Goal: Task Accomplishment & Management: Complete application form

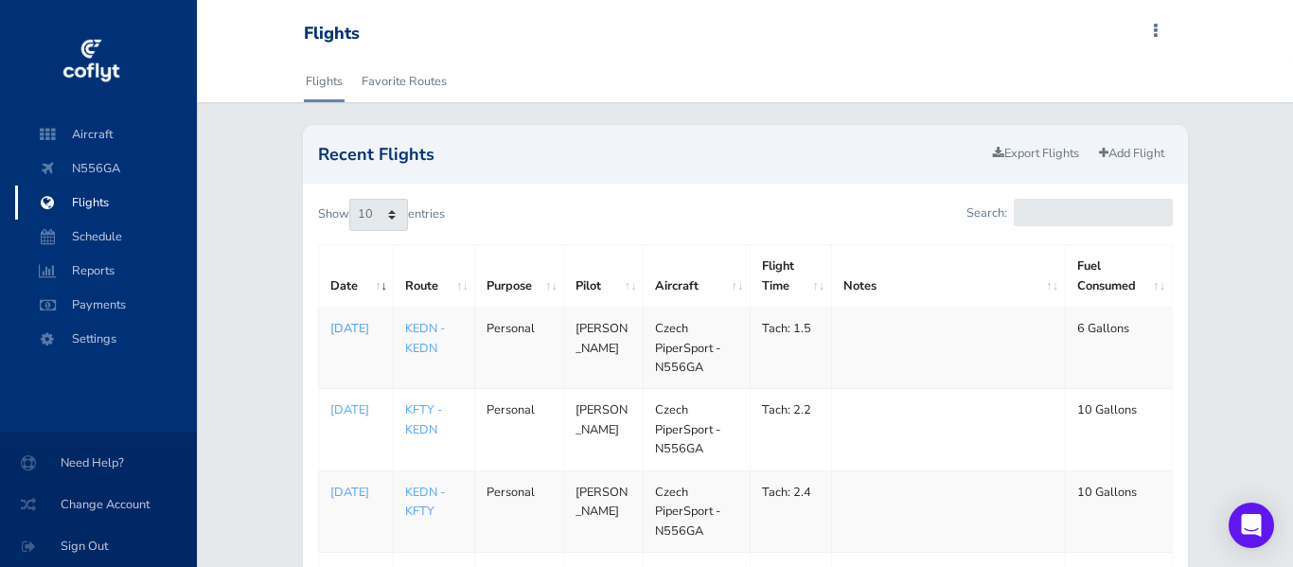
click at [346, 335] on p "[DATE]" at bounding box center [356, 328] width 52 height 19
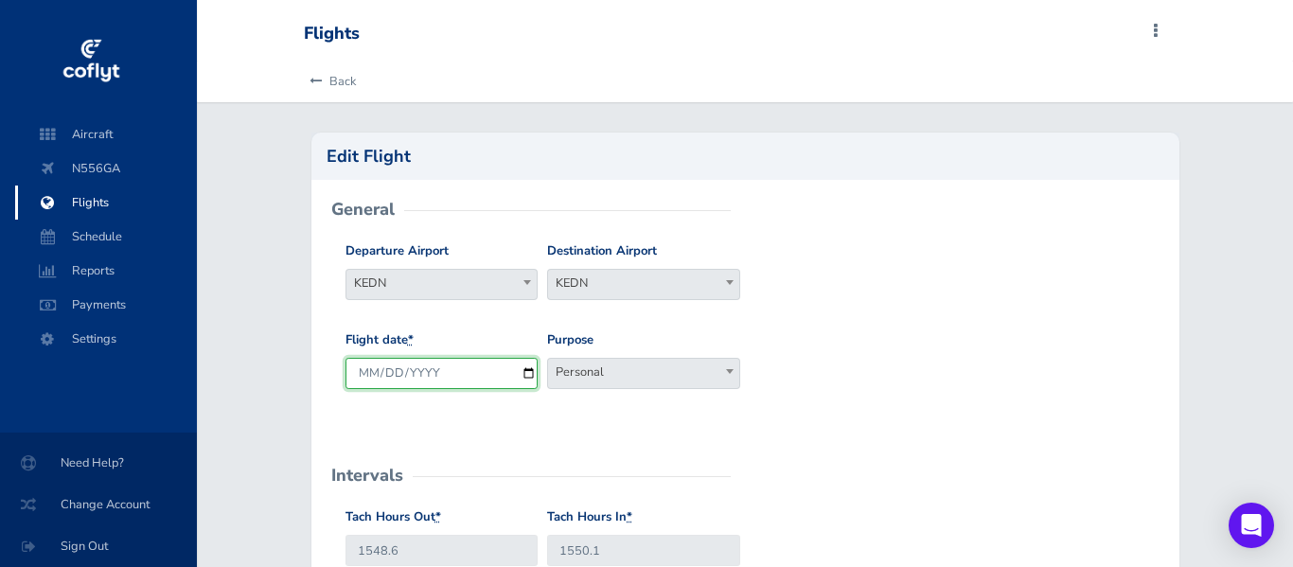
click at [494, 375] on input "2025-08-23" at bounding box center [442, 373] width 193 height 31
click at [527, 371] on input "2025-08-23" at bounding box center [442, 373] width 193 height 31
type input "2025-08-22"
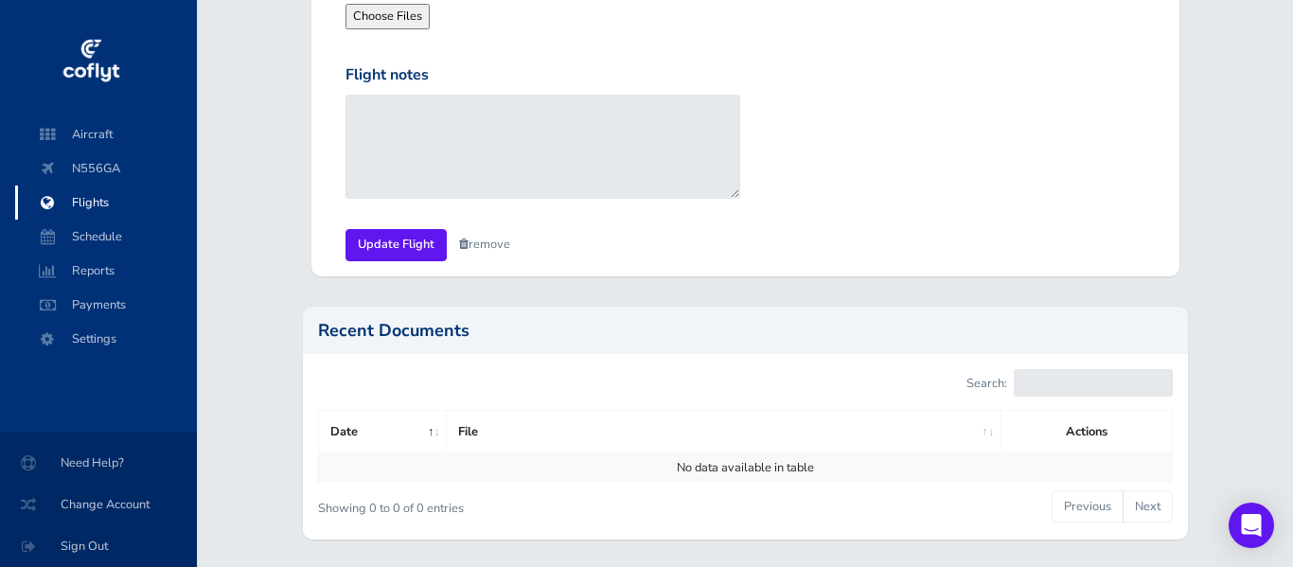
scroll to position [1112, 0]
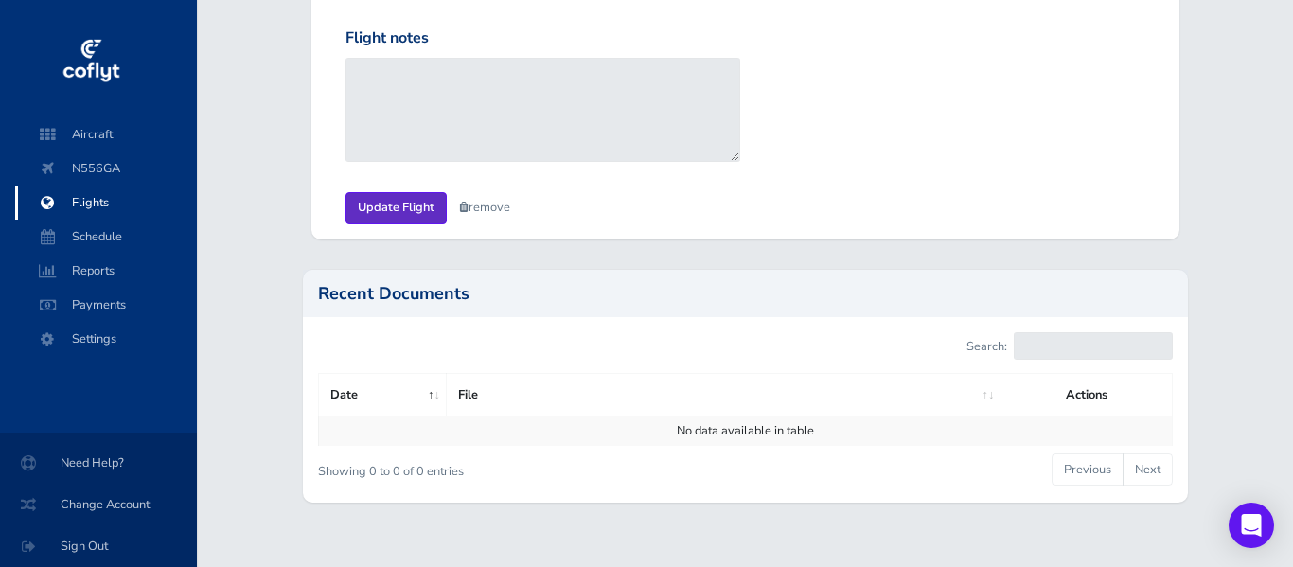
click at [415, 201] on input "Update Flight" at bounding box center [396, 207] width 101 height 31
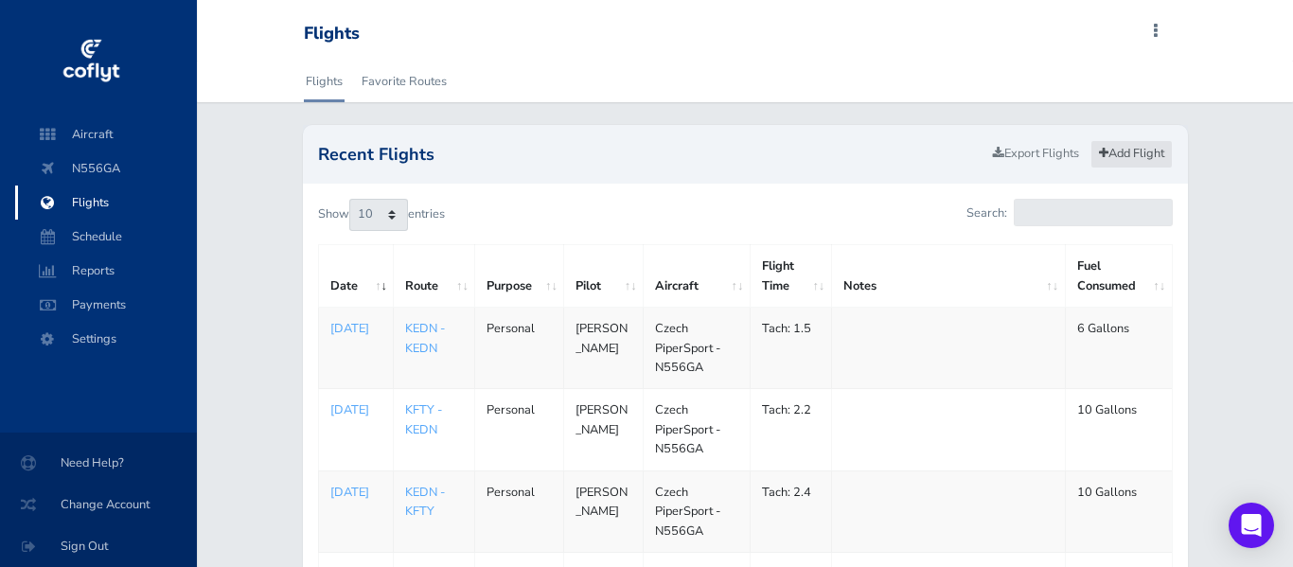
click at [1128, 151] on link "Add Flight" at bounding box center [1132, 153] width 82 height 27
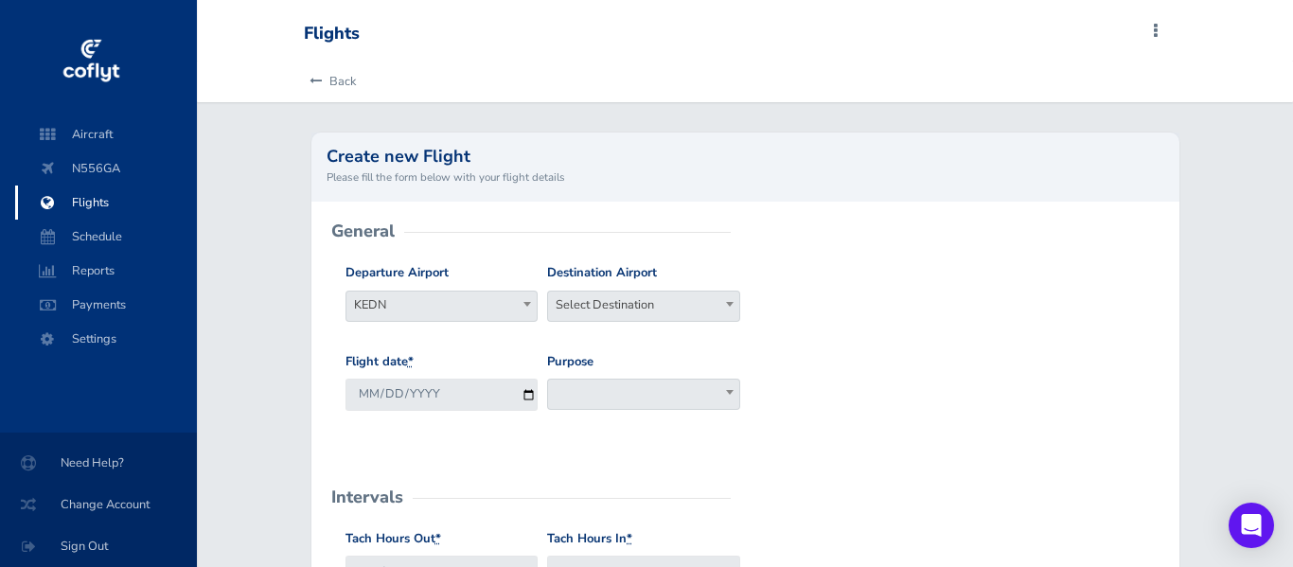
click at [667, 299] on span "Select Destination" at bounding box center [643, 305] width 191 height 27
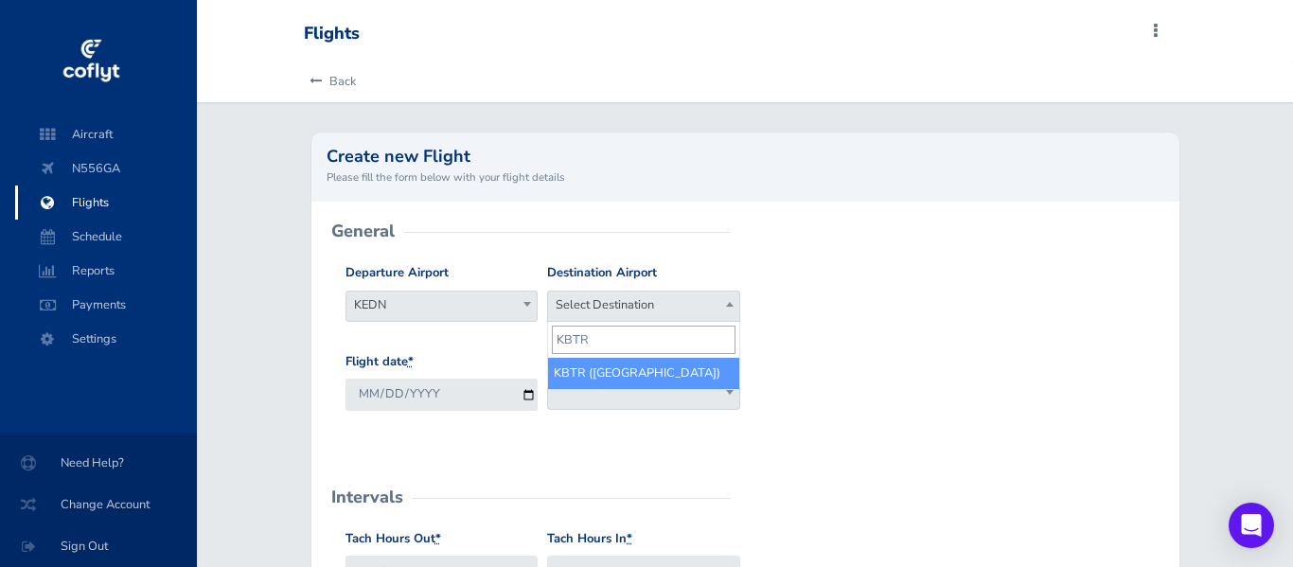
type input "KBTR"
select select "KBTR"
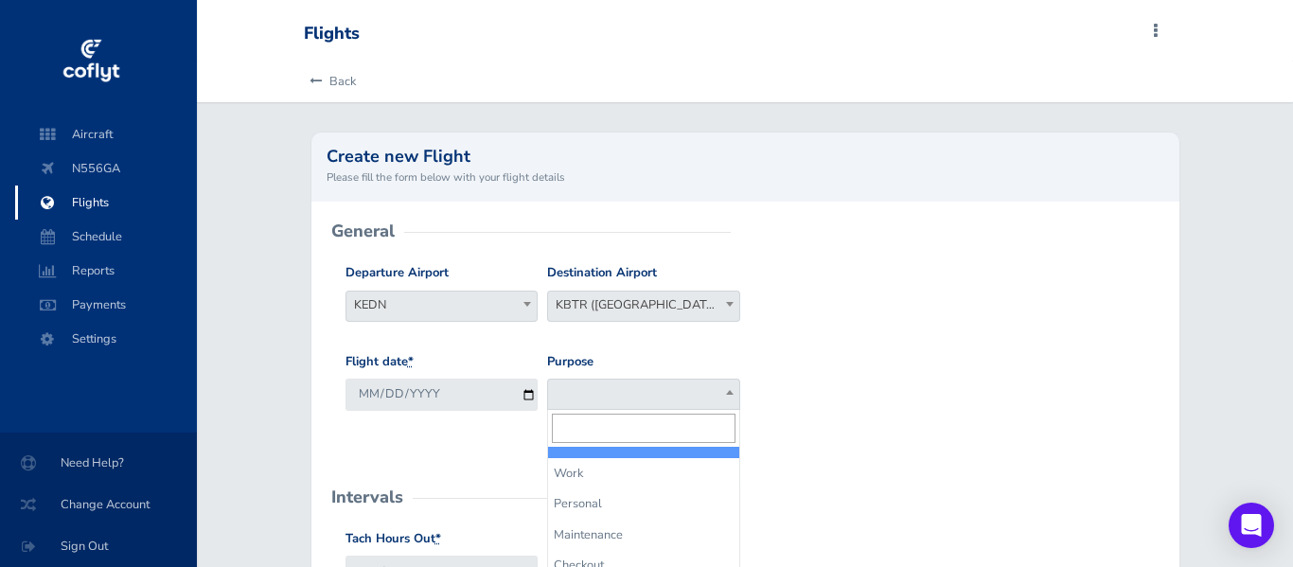
click at [668, 393] on span at bounding box center [643, 394] width 193 height 31
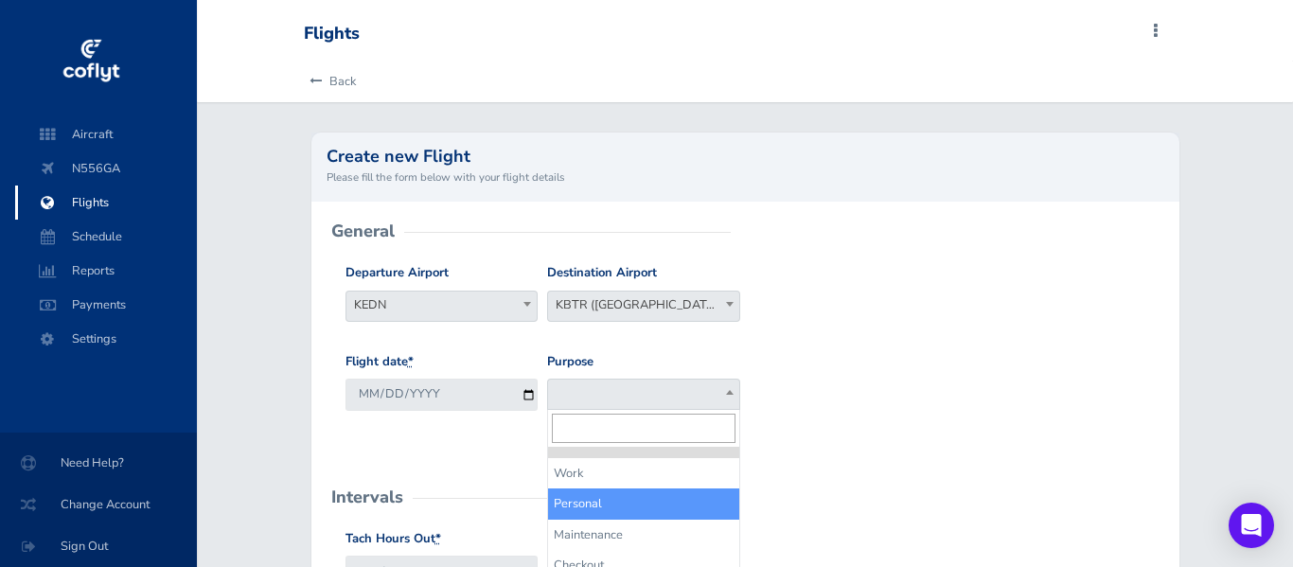
select select "Personal"
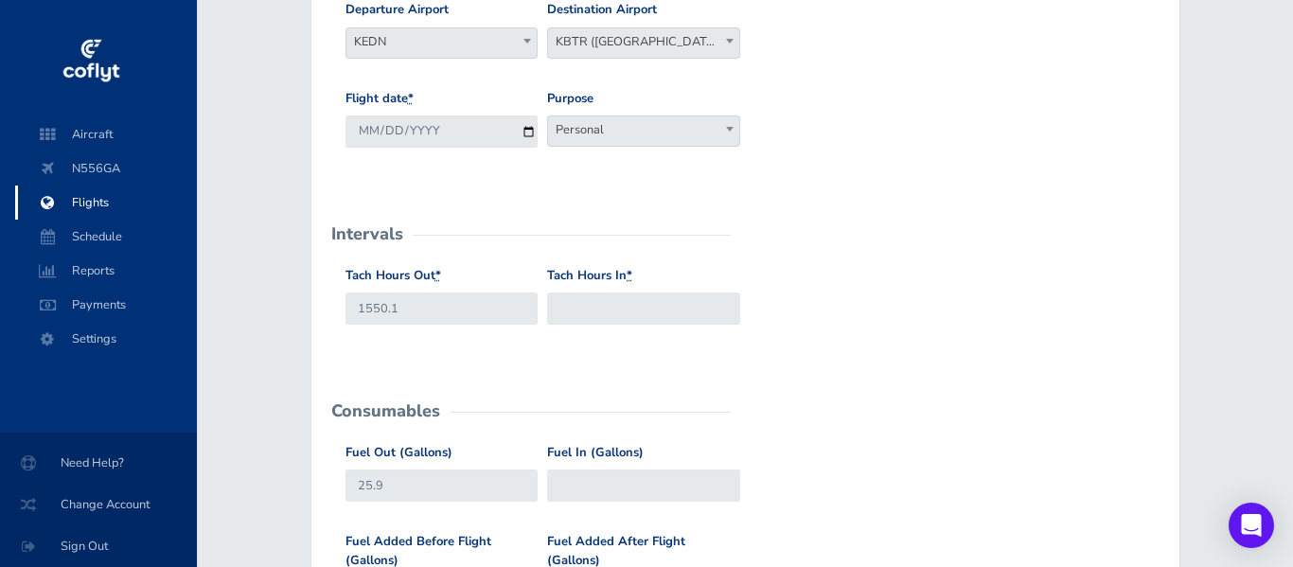
scroll to position [266, 0]
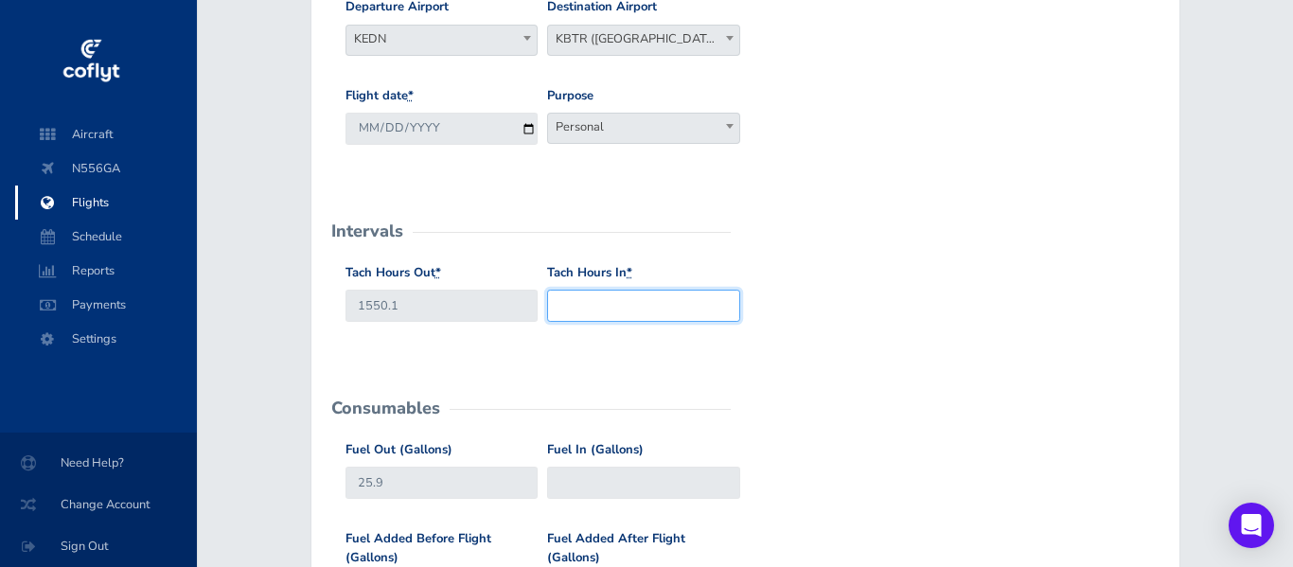
click at [576, 309] on input "Tach Hours In *" at bounding box center [643, 305] width 193 height 31
type input "1553.4"
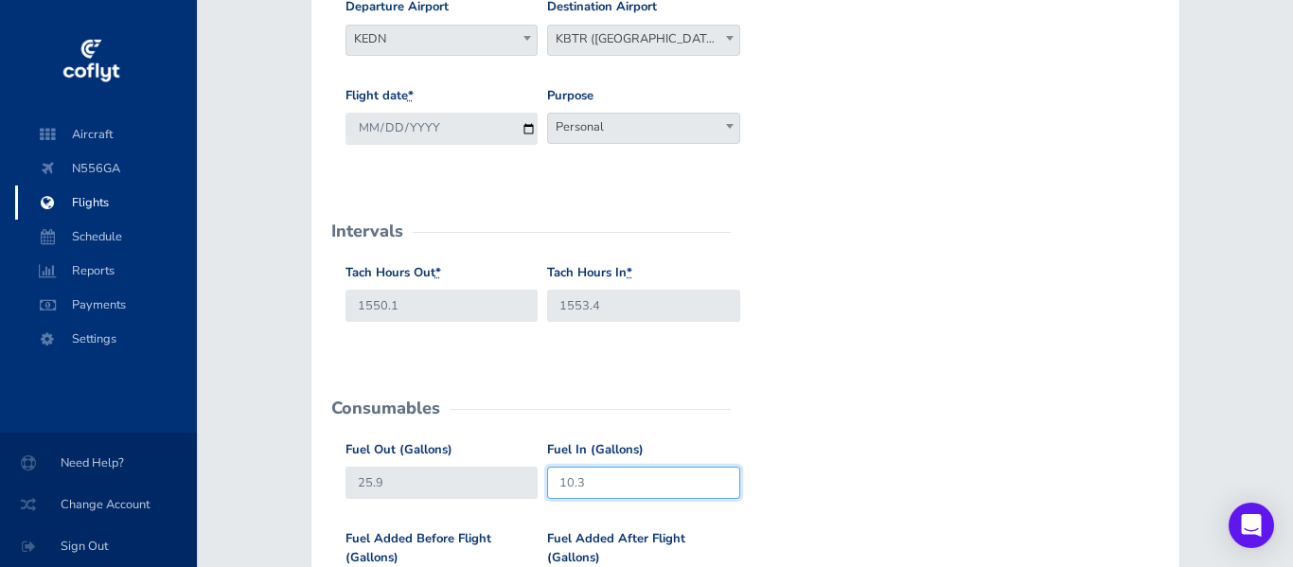
type input "10.3"
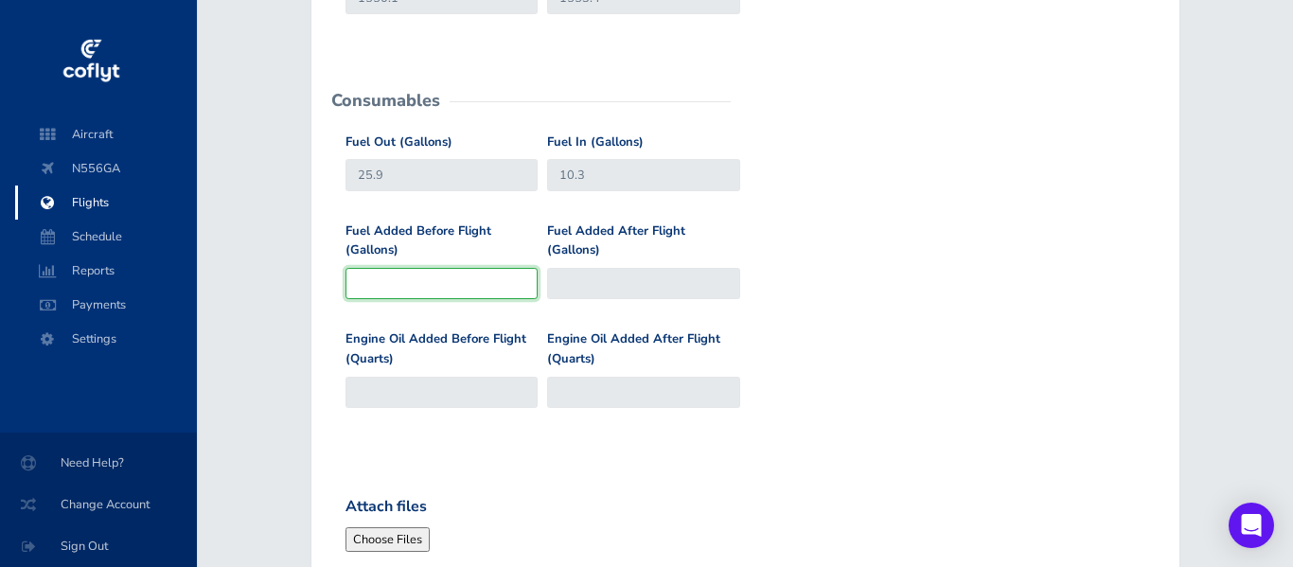
type input "1"
type input "26.9"
type input "25.9"
type input "0"
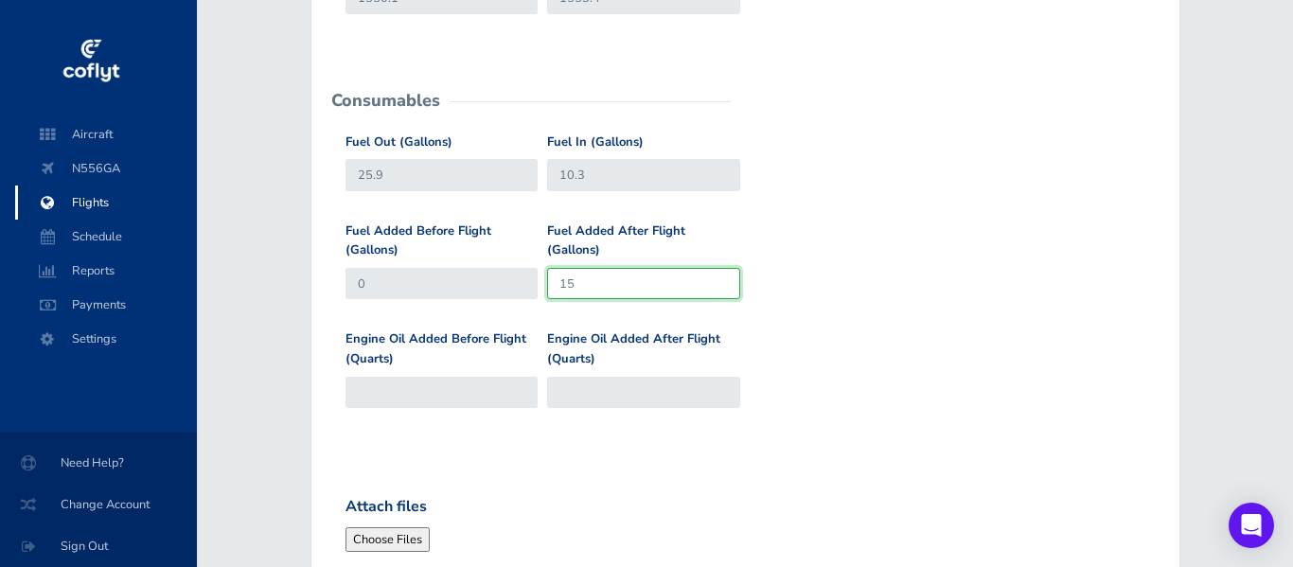
type input "15"
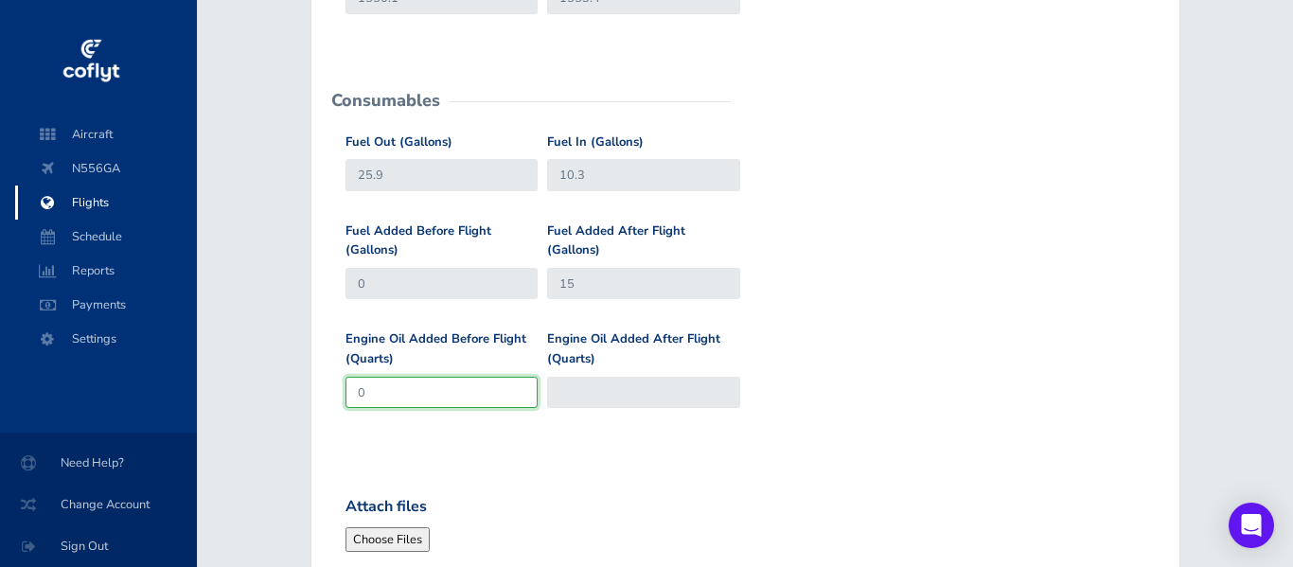
type input "0"
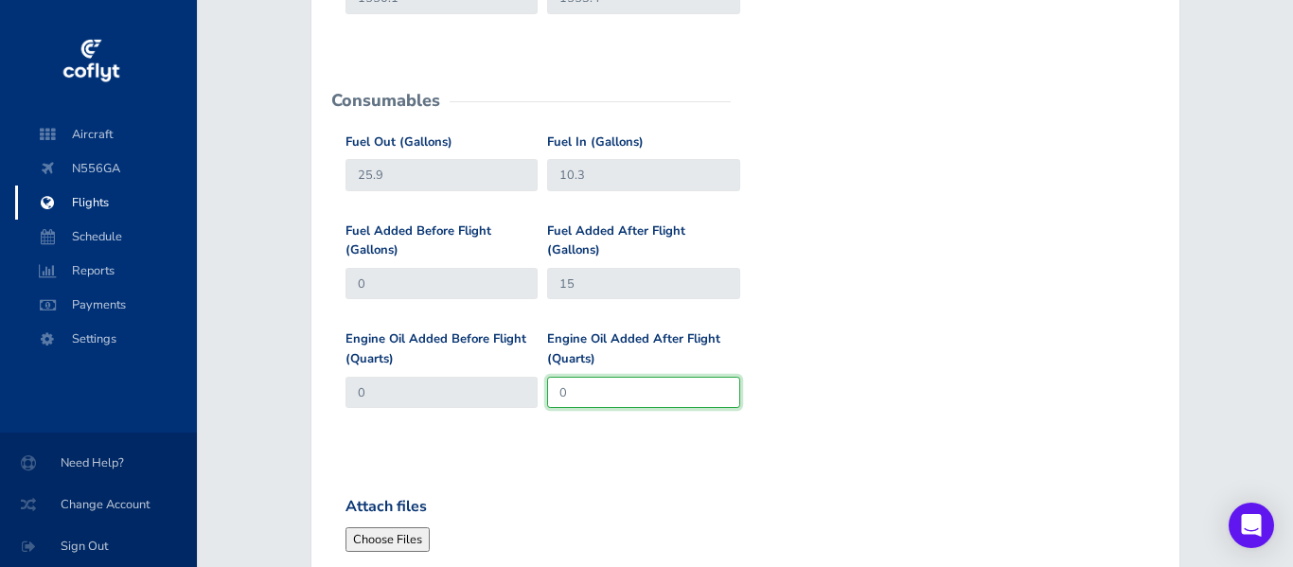
type input "0"
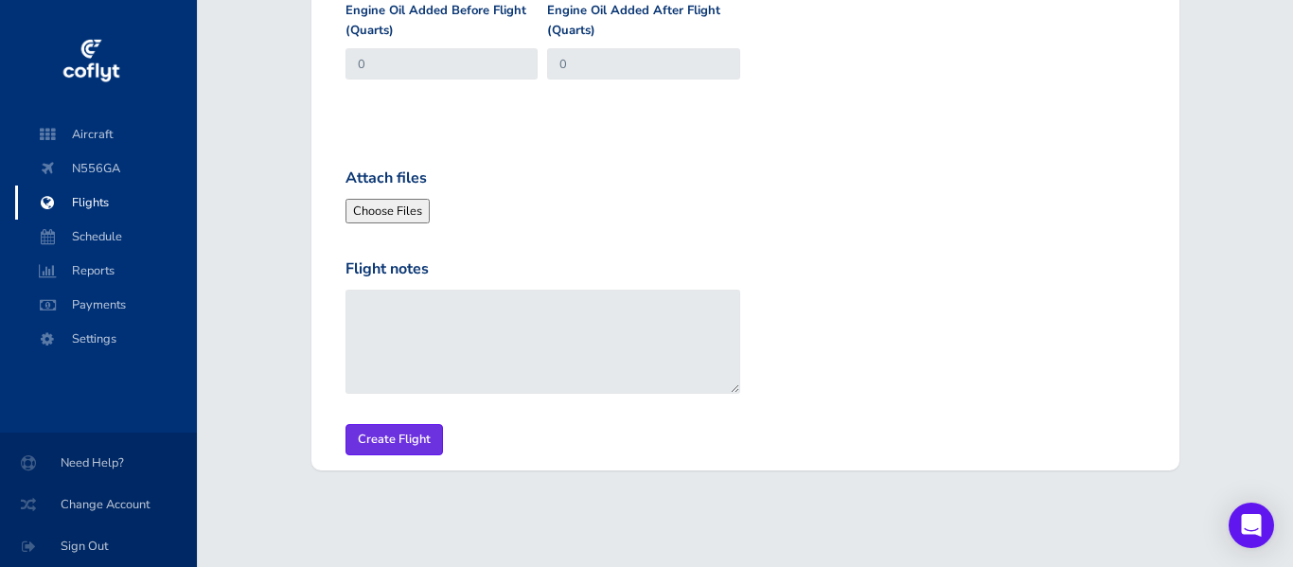
click at [346, 424] on input "Create Flight" at bounding box center [395, 439] width 98 height 31
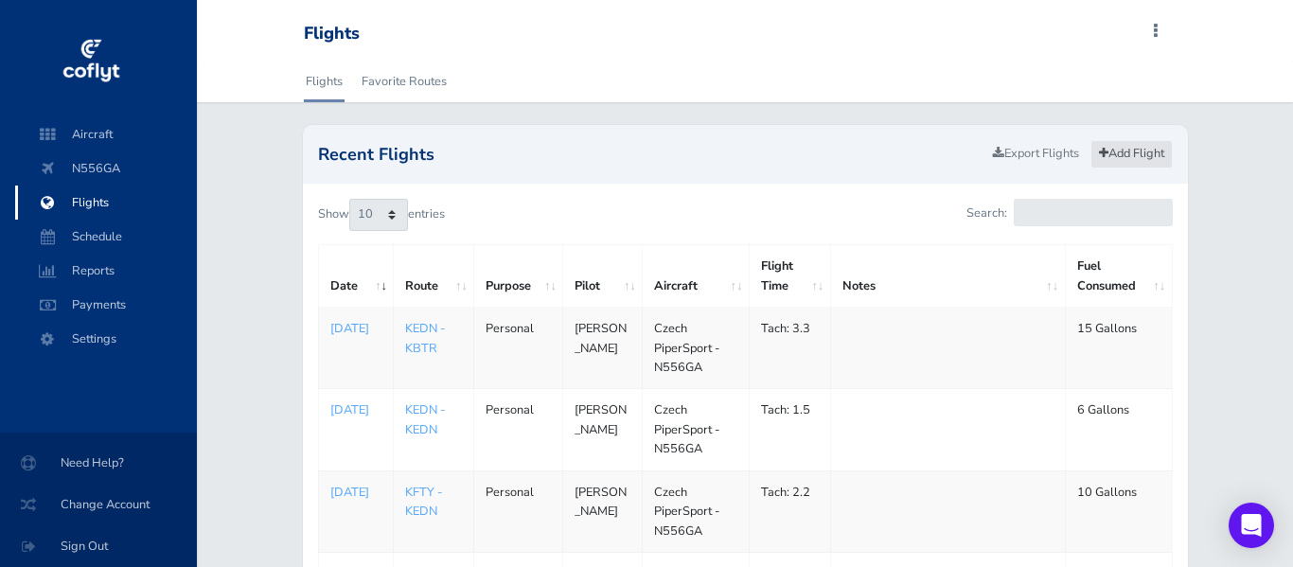
click at [1140, 153] on link "Add Flight" at bounding box center [1132, 153] width 82 height 27
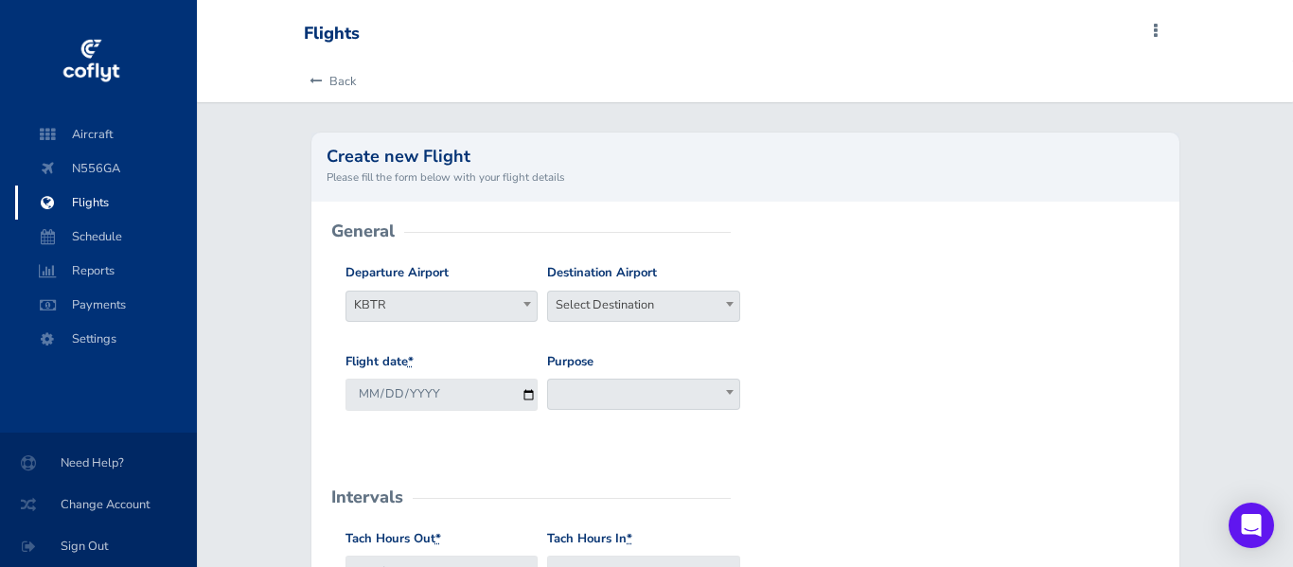
click at [596, 299] on span "Select Destination" at bounding box center [643, 305] width 191 height 27
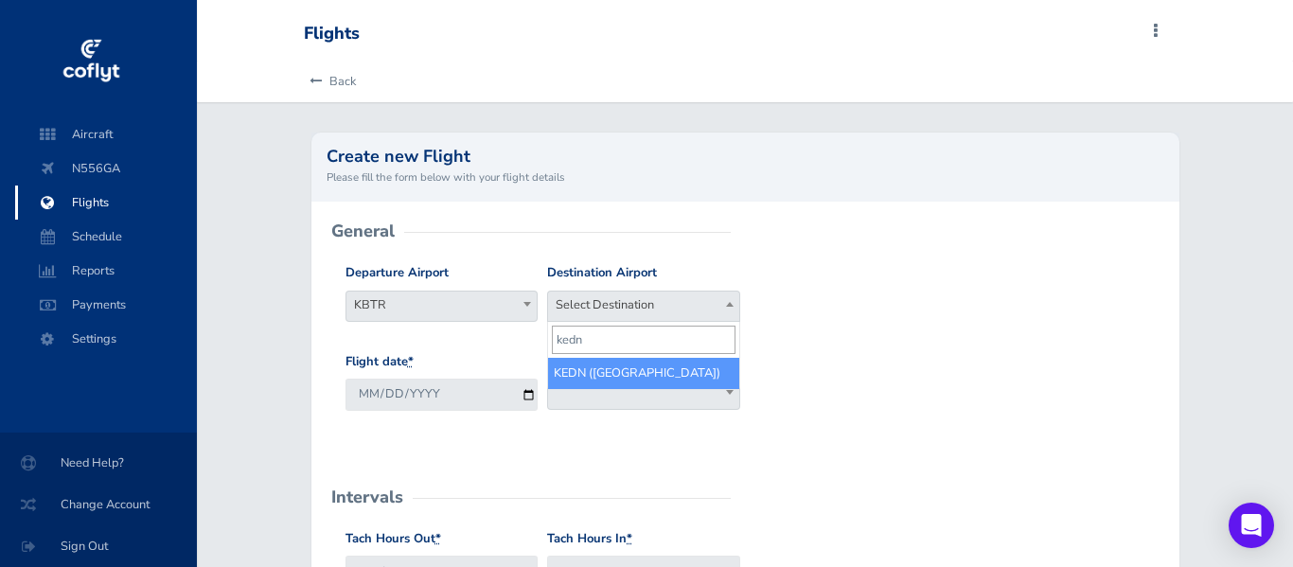
type input "kedn"
select select "KEDN"
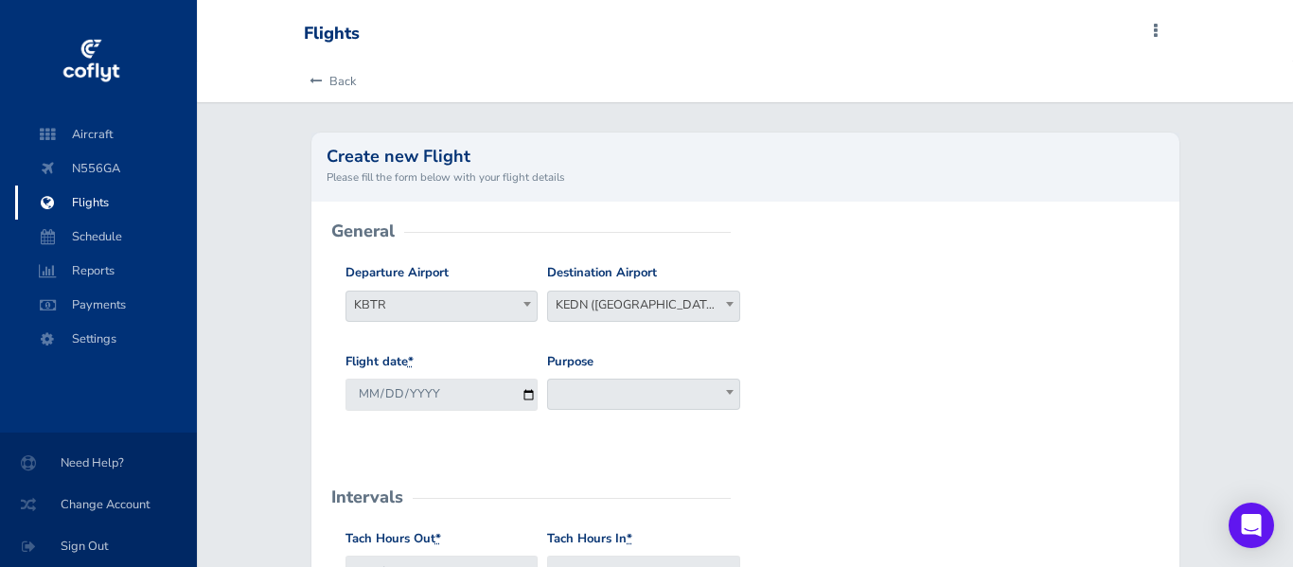
click at [594, 401] on span at bounding box center [643, 394] width 193 height 31
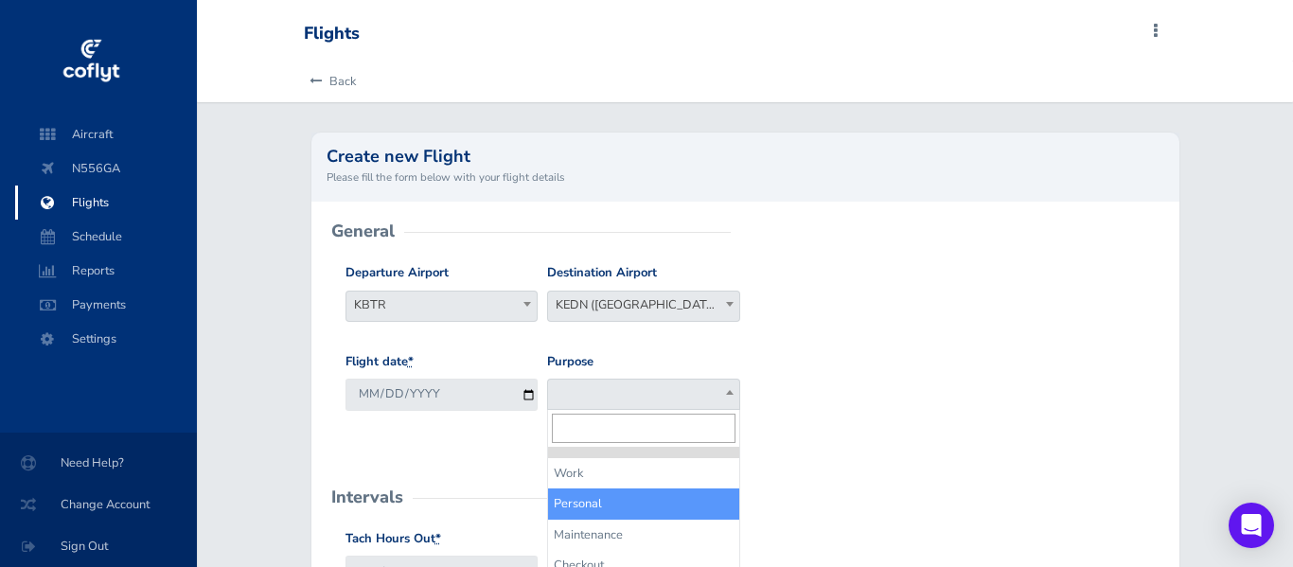
select select "Personal"
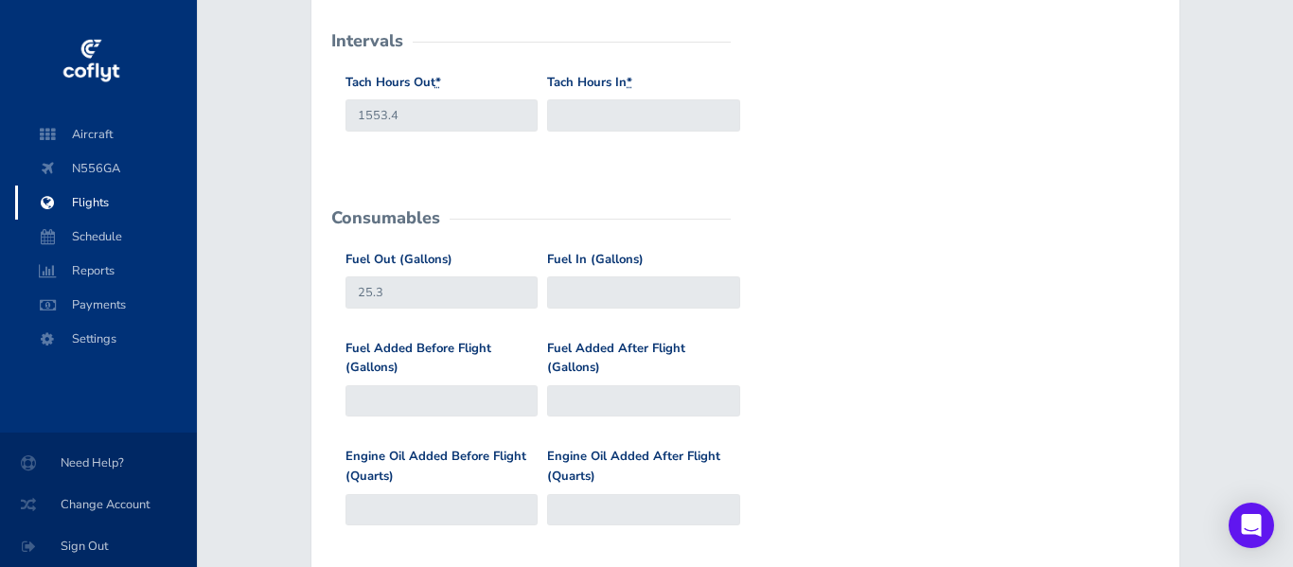
scroll to position [469, 0]
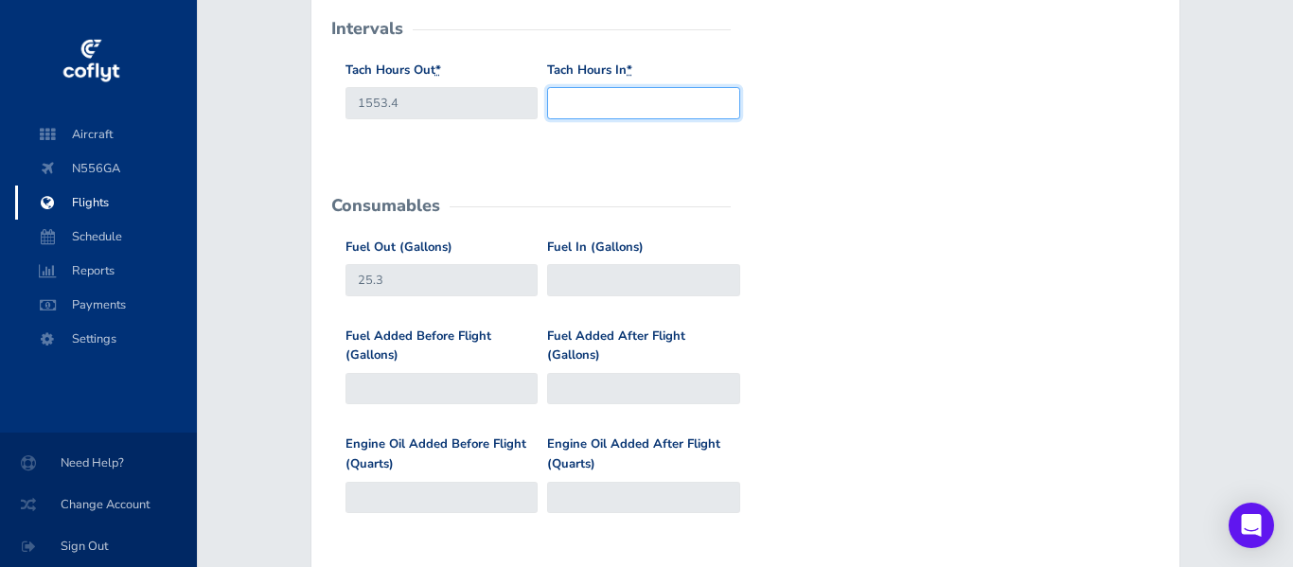
click at [664, 113] on input "Tach Hours In *" at bounding box center [643, 102] width 193 height 31
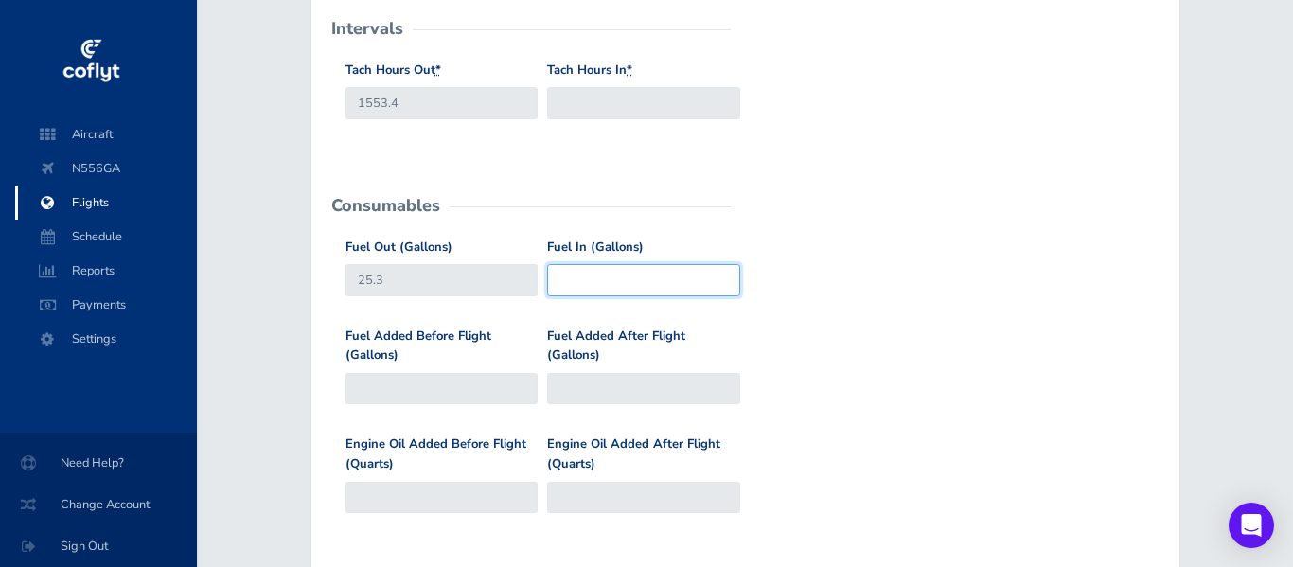
click at [650, 285] on input "Fuel In (Gallons)" at bounding box center [643, 279] width 193 height 31
type input "9"
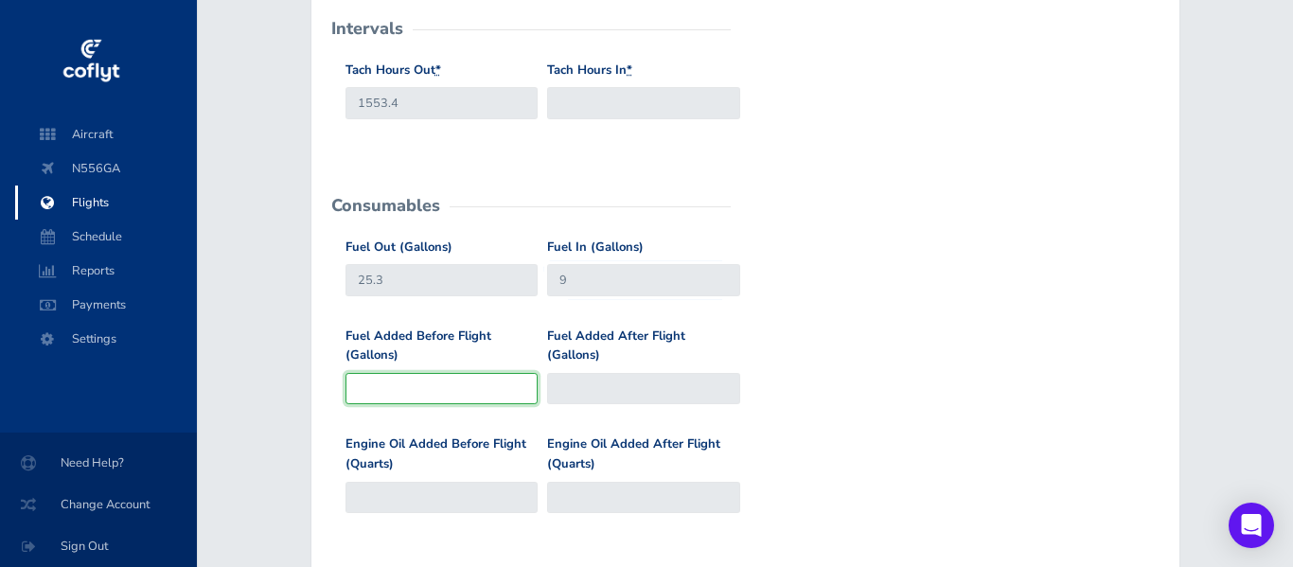
click at [492, 392] on input "Fuel Added Before Flight (Gallons)" at bounding box center [442, 388] width 193 height 31
type input "0"
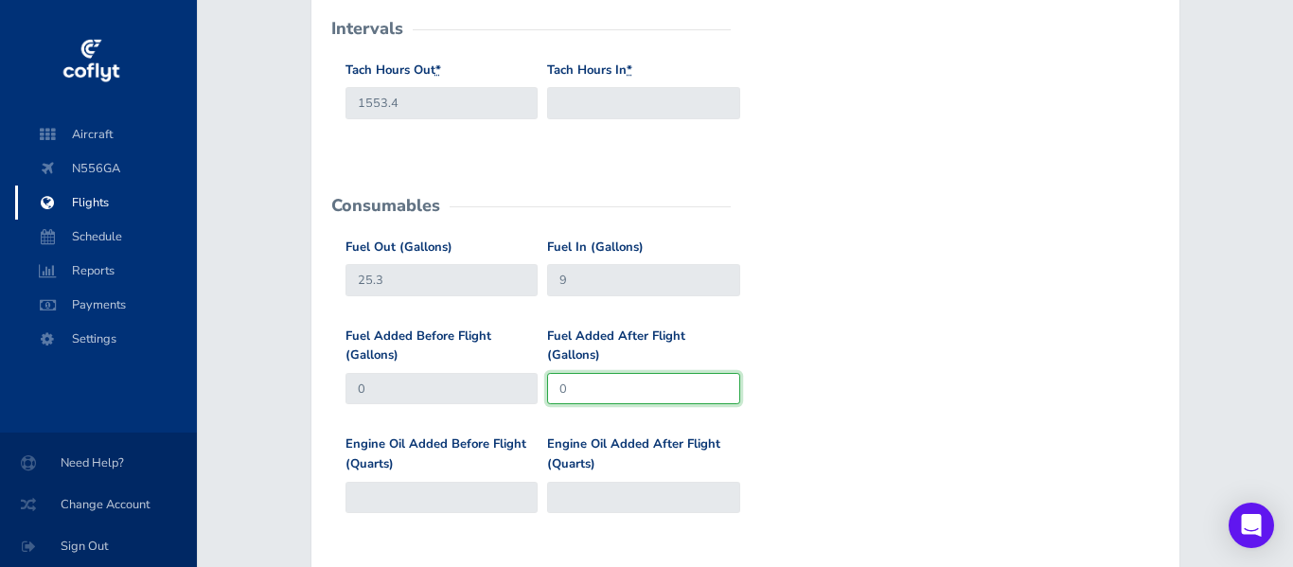
type input "0"
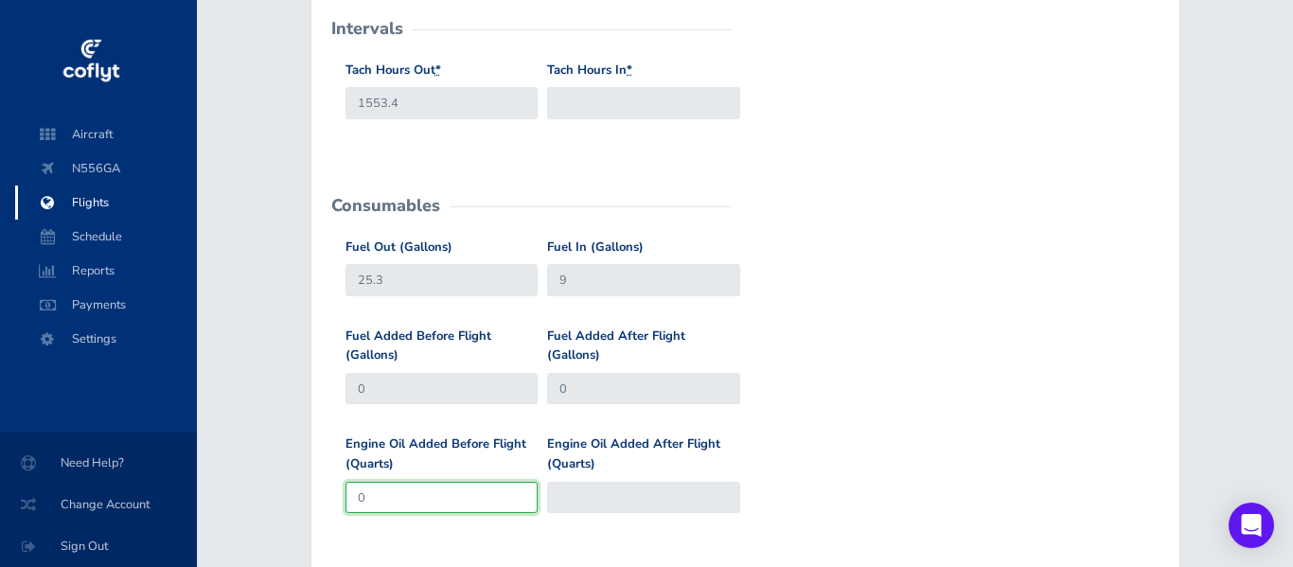
type input "0"
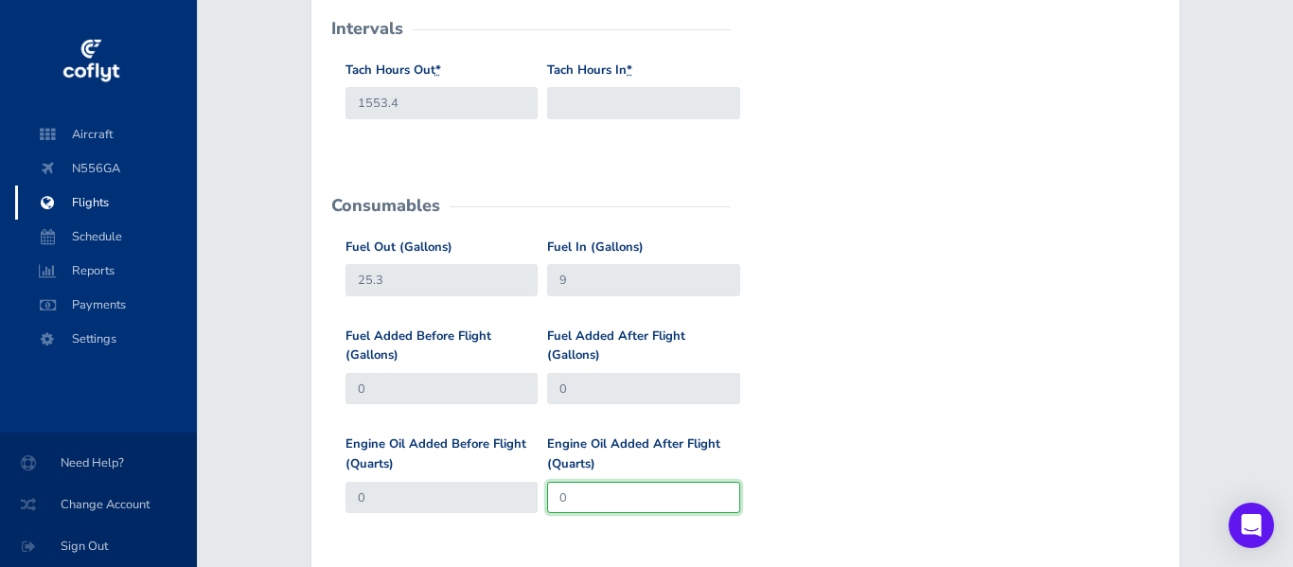
type input "0"
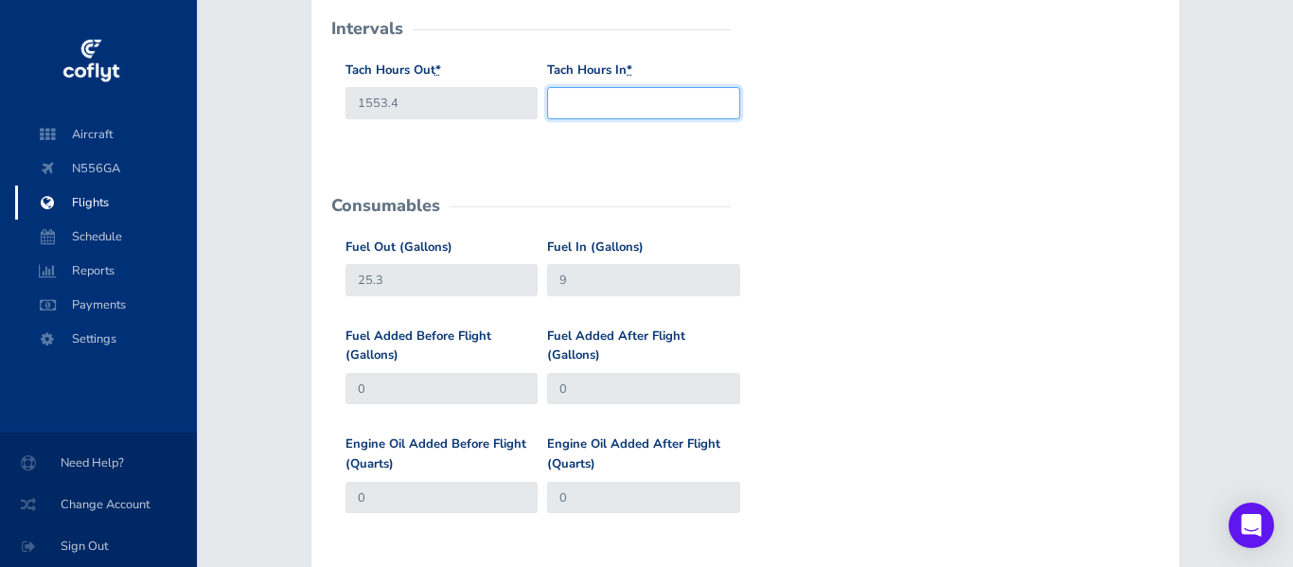
click at [610, 98] on input "Tach Hours In *" at bounding box center [643, 102] width 193 height 31
type input "1536.7"
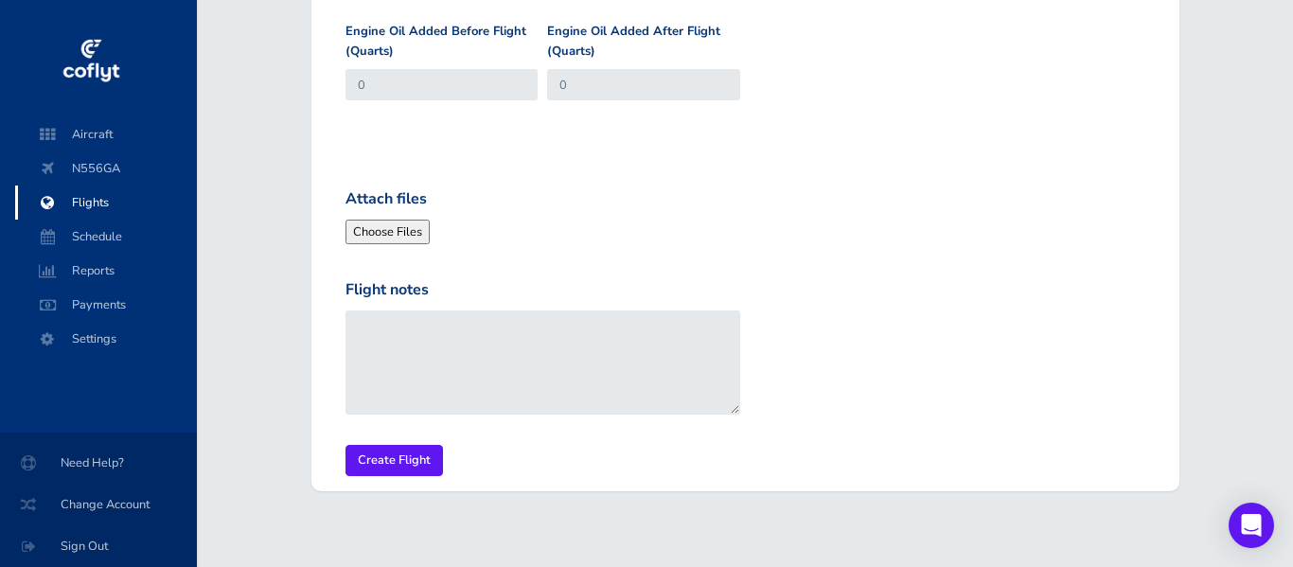
scroll to position [902, 0]
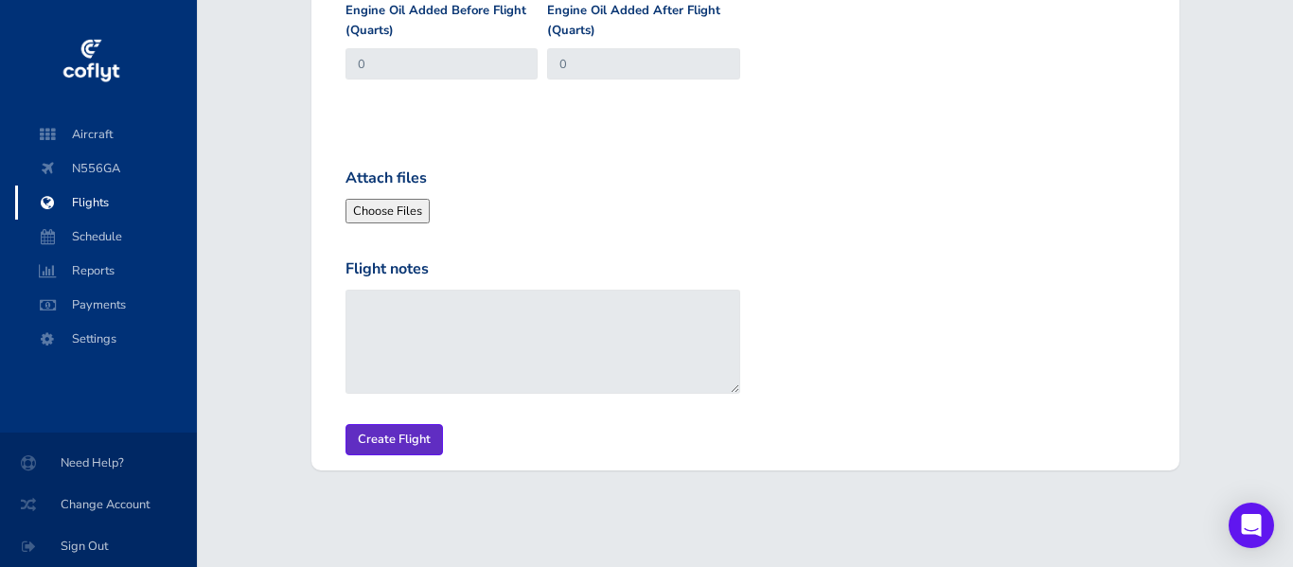
click at [386, 441] on input "Create Flight" at bounding box center [395, 439] width 98 height 31
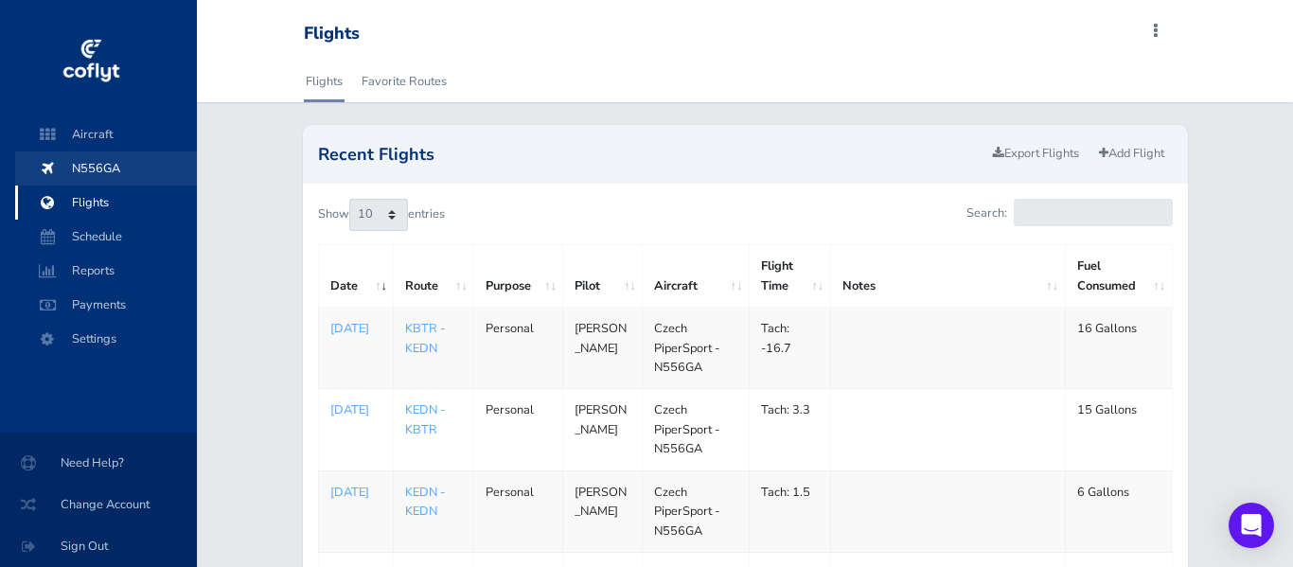
click at [111, 181] on span "N556GA" at bounding box center [106, 168] width 144 height 34
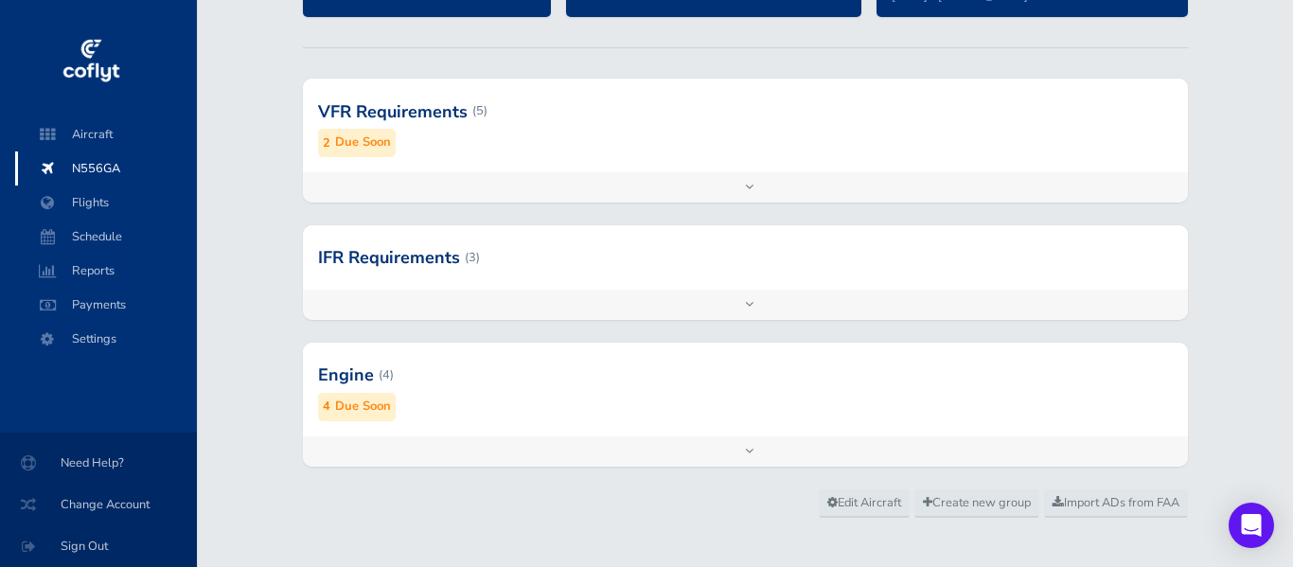
scroll to position [226, 0]
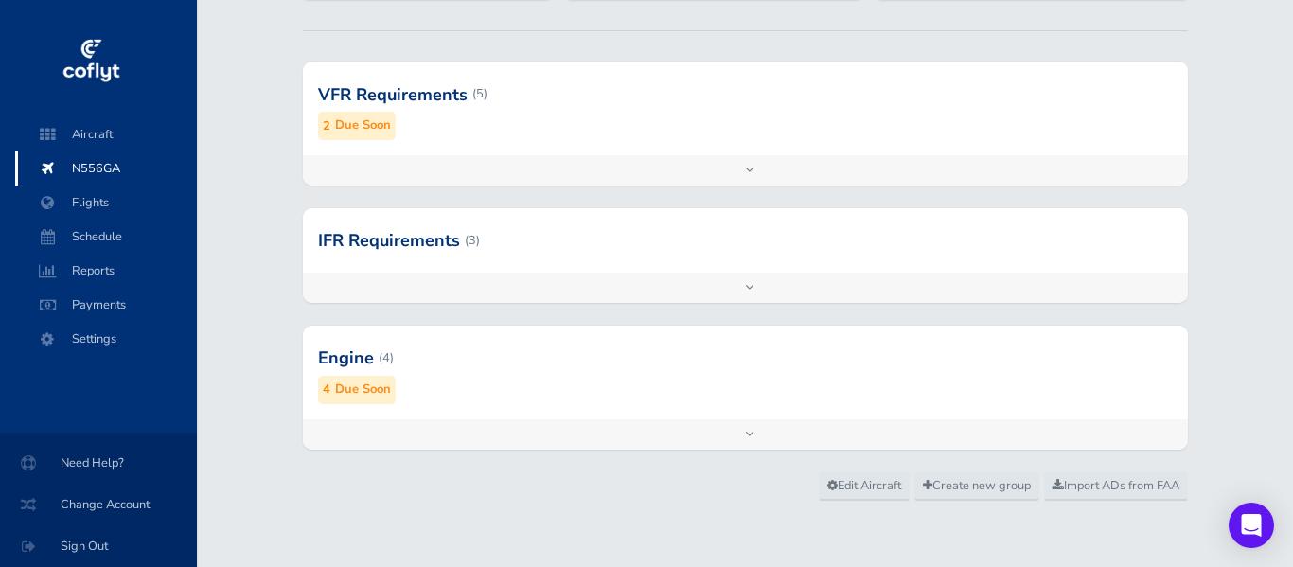
click at [353, 388] on small "Due Soon" at bounding box center [363, 390] width 56 height 20
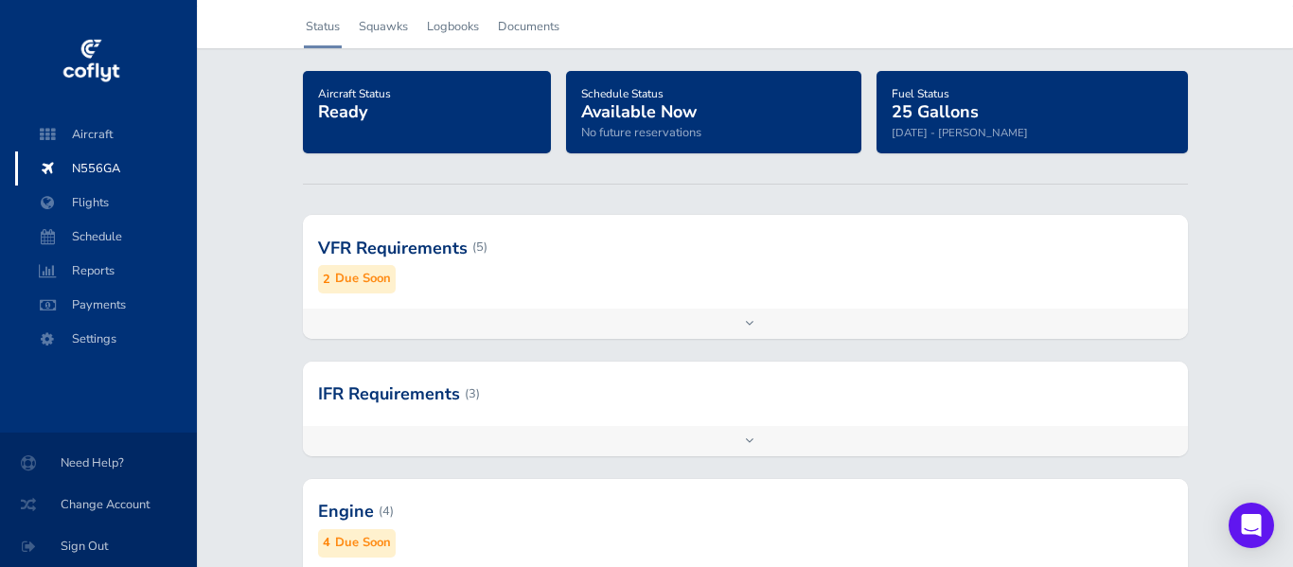
scroll to position [77, 0]
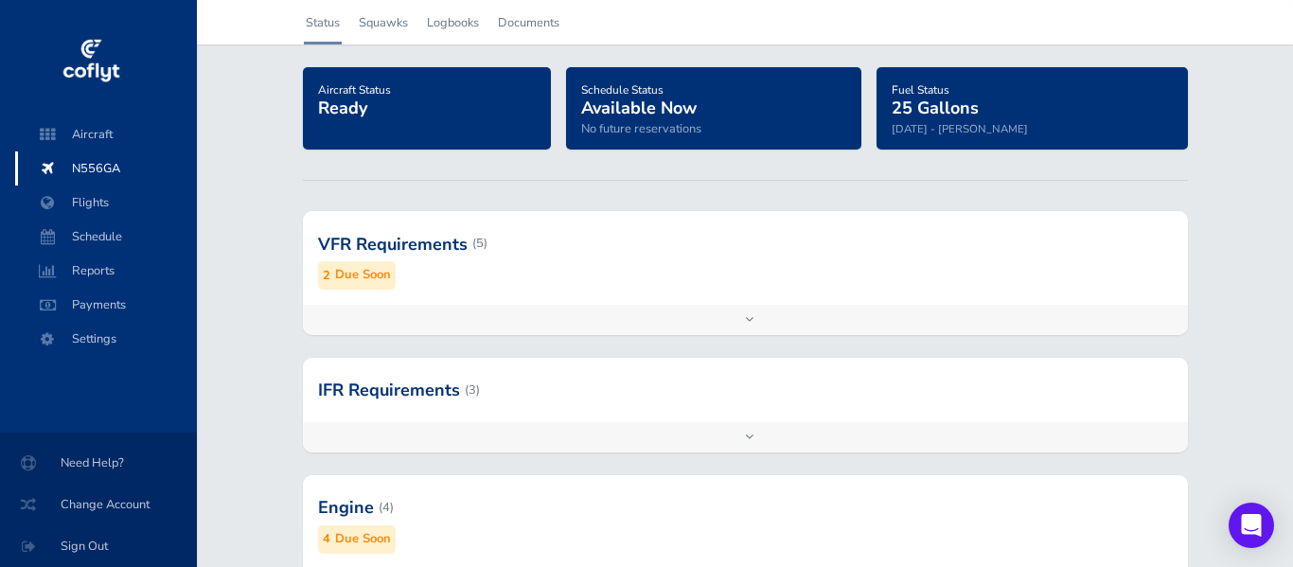
click at [349, 276] on small "Due Soon" at bounding box center [363, 275] width 56 height 20
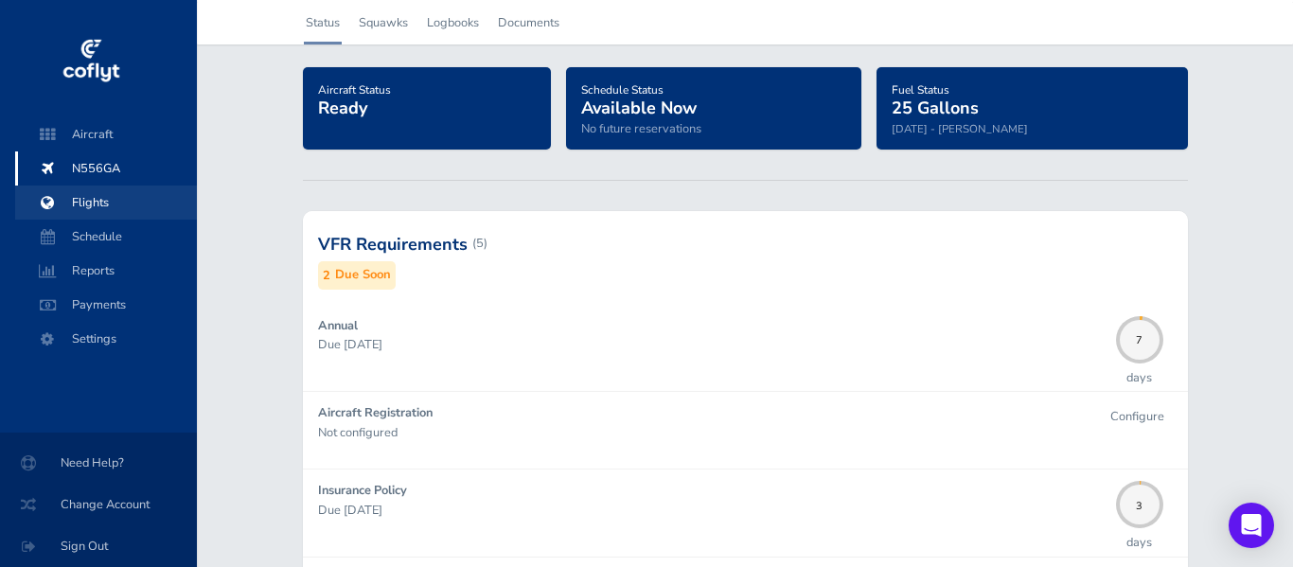
click at [80, 199] on span "Flights" at bounding box center [106, 203] width 144 height 34
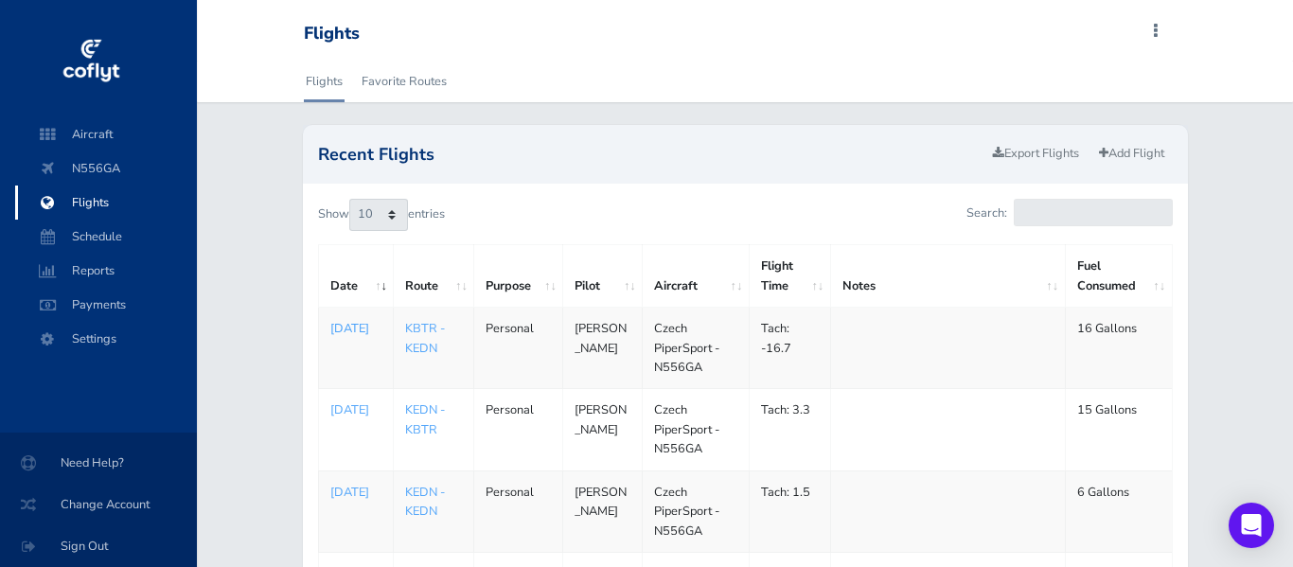
click at [345, 325] on p "[DATE]" at bounding box center [356, 328] width 52 height 19
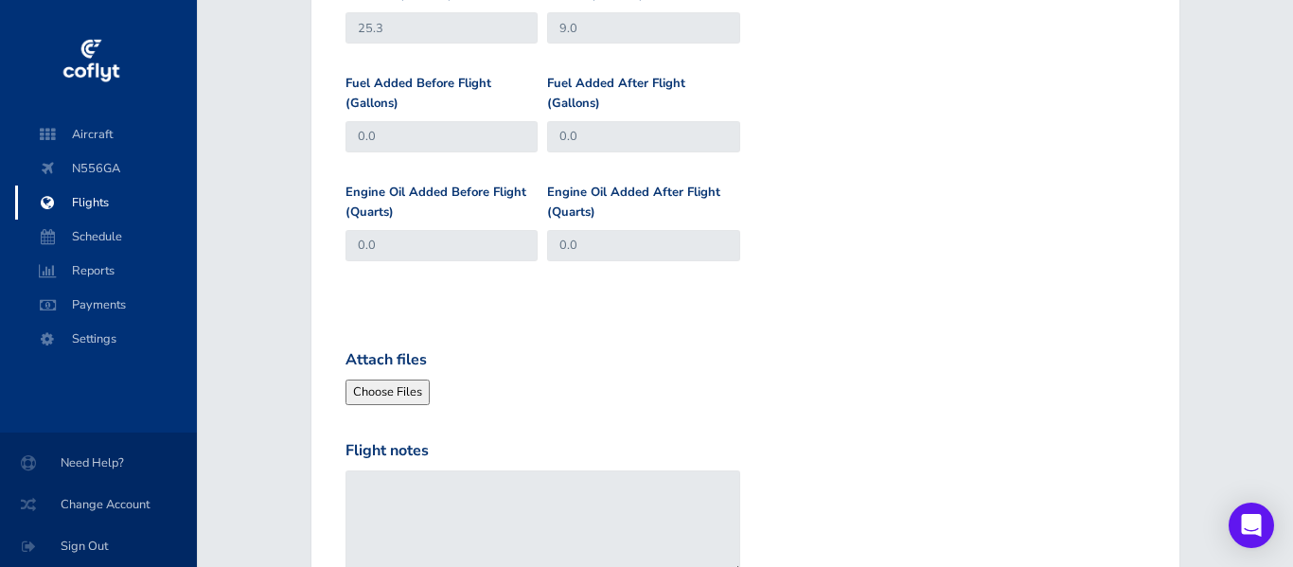
scroll to position [711, 0]
